Goal: Navigation & Orientation: Find specific page/section

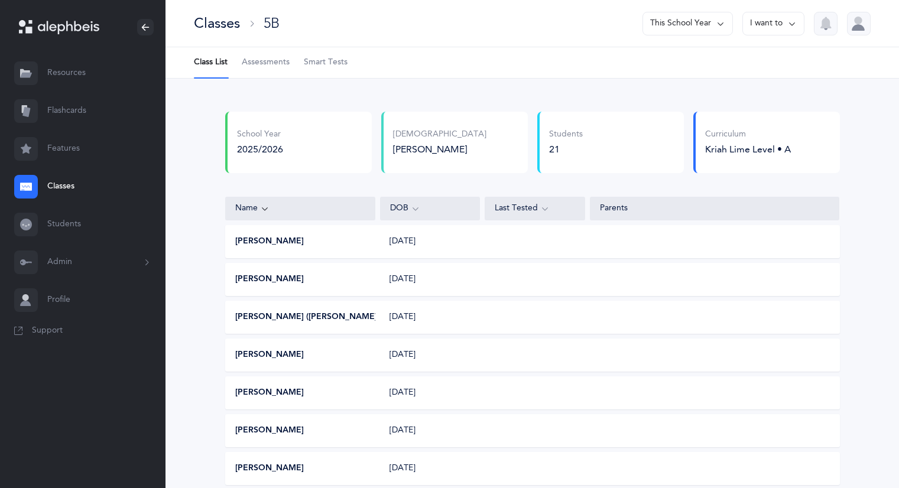
scroll to position [460, 0]
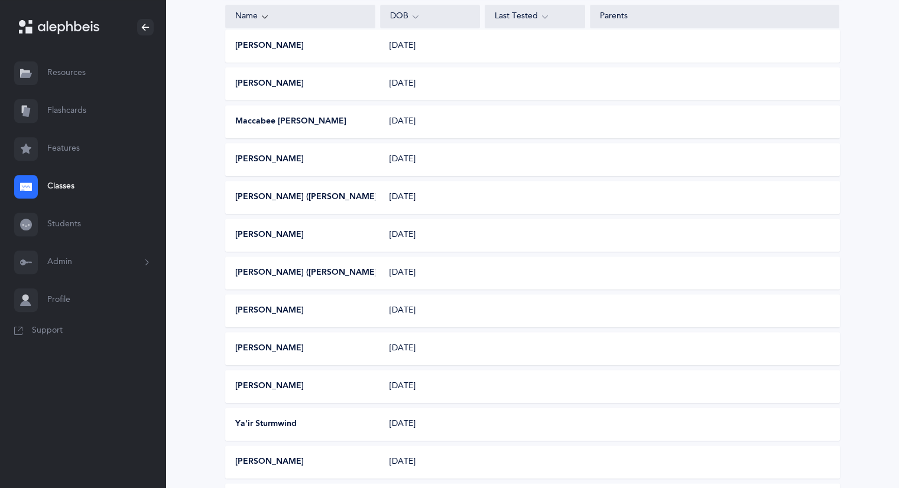
click at [64, 76] on link "Resources" at bounding box center [82, 73] width 165 height 38
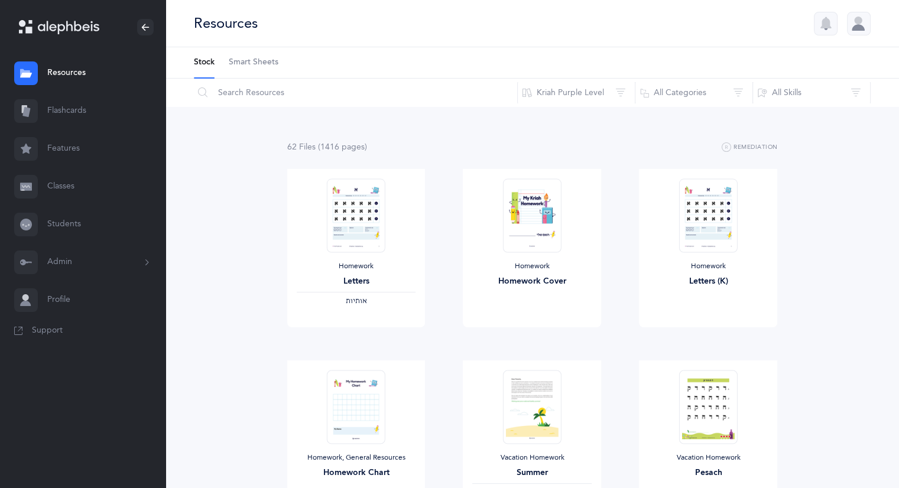
click at [79, 110] on link "Flashcards" at bounding box center [82, 111] width 165 height 38
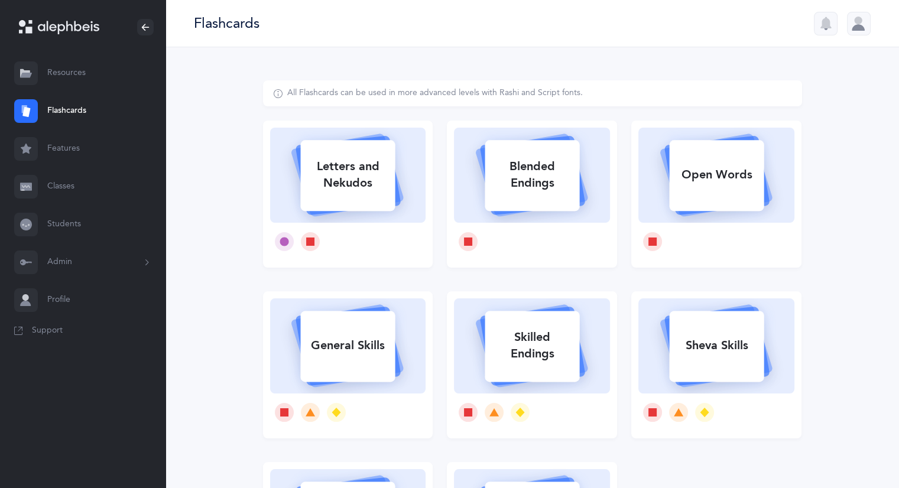
click at [66, 263] on button "Admin" at bounding box center [82, 262] width 165 height 38
click at [83, 349] on link "Classrooms" at bounding box center [106, 346] width 118 height 26
